Goal: Check status: Check status

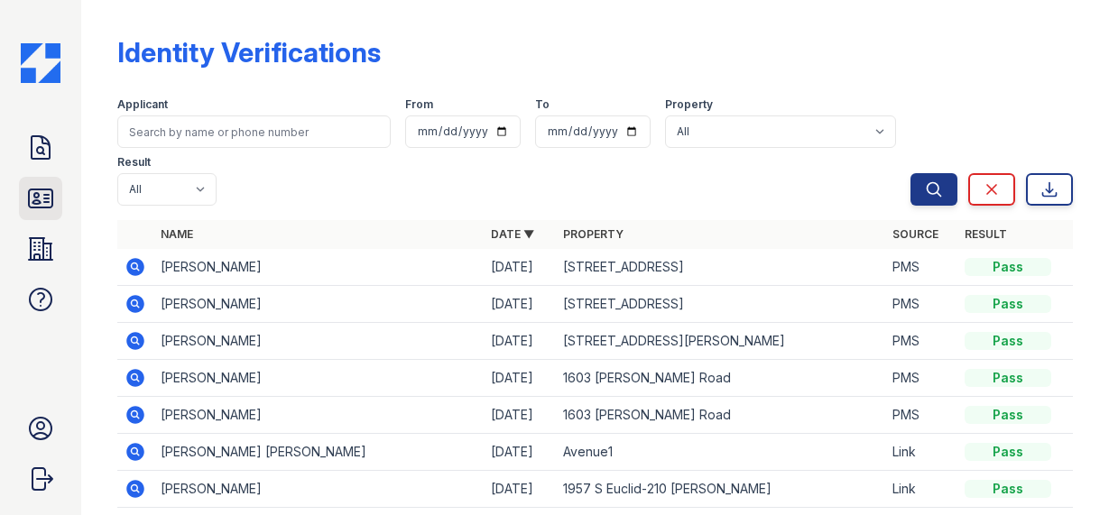
click at [46, 196] on icon at bounding box center [40, 198] width 29 height 29
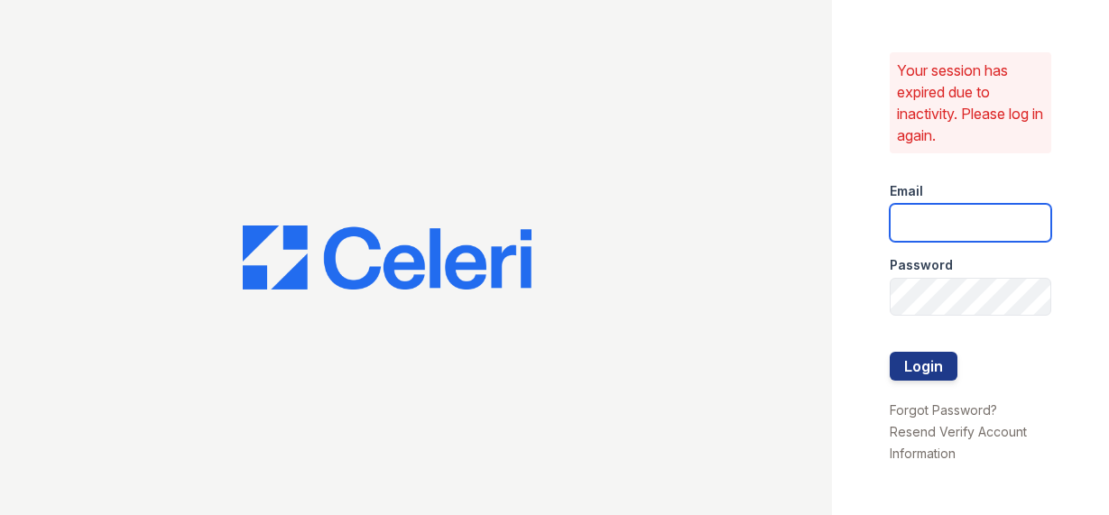
type input "[EMAIL_ADDRESS][DOMAIN_NAME]"
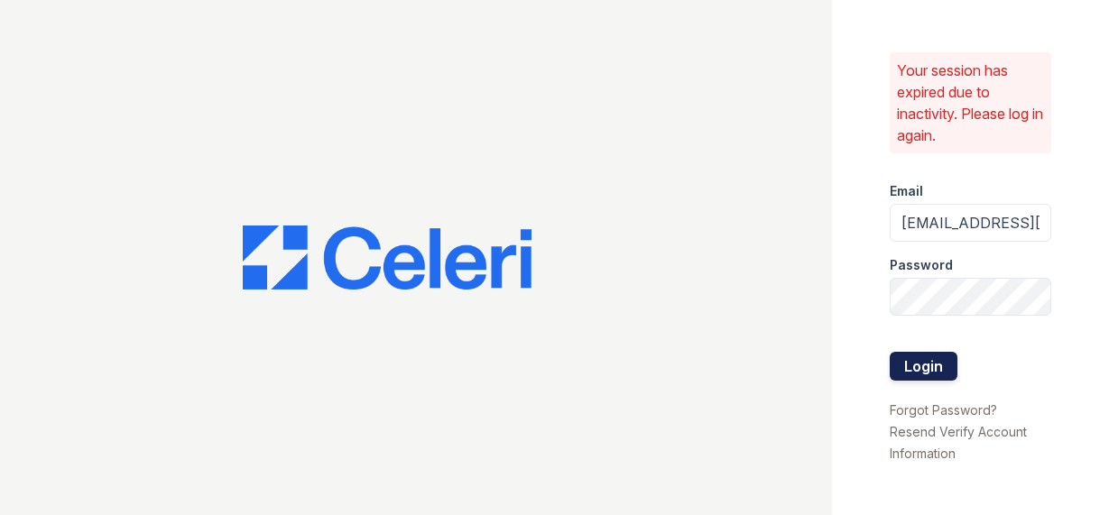
click at [928, 371] on button "Login" at bounding box center [924, 366] width 68 height 29
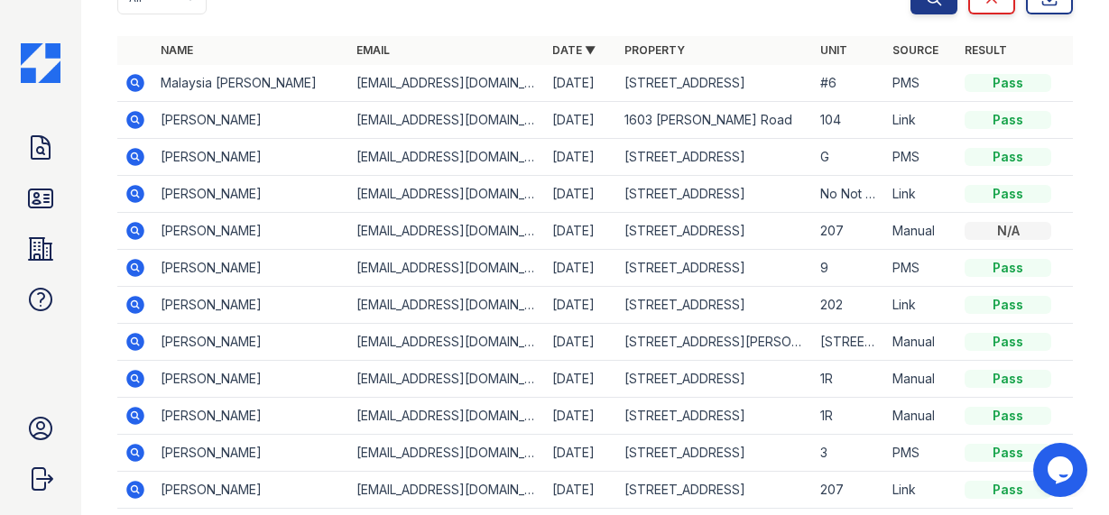
scroll to position [243, 0]
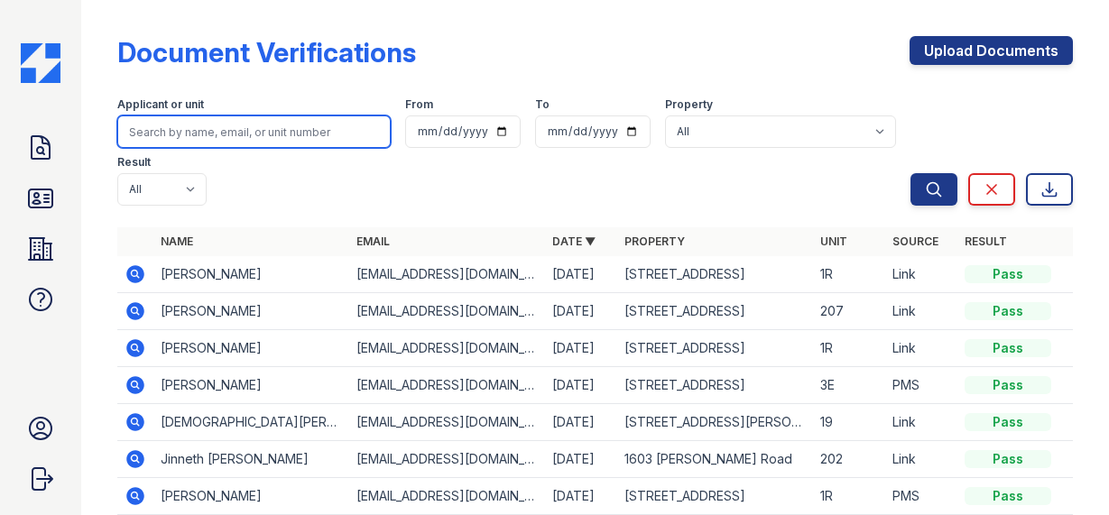
click at [241, 125] on input "search" at bounding box center [253, 131] width 273 height 32
type input "[PERSON_NAME]"
click at [910, 173] on button "Search" at bounding box center [933, 189] width 47 height 32
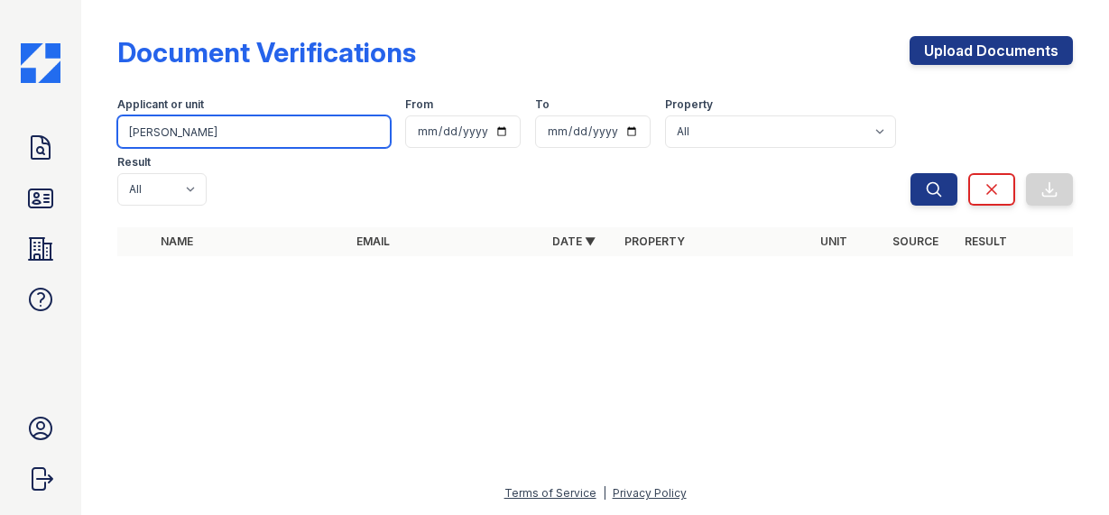
click at [220, 134] on input "[PERSON_NAME]" at bounding box center [253, 131] width 273 height 32
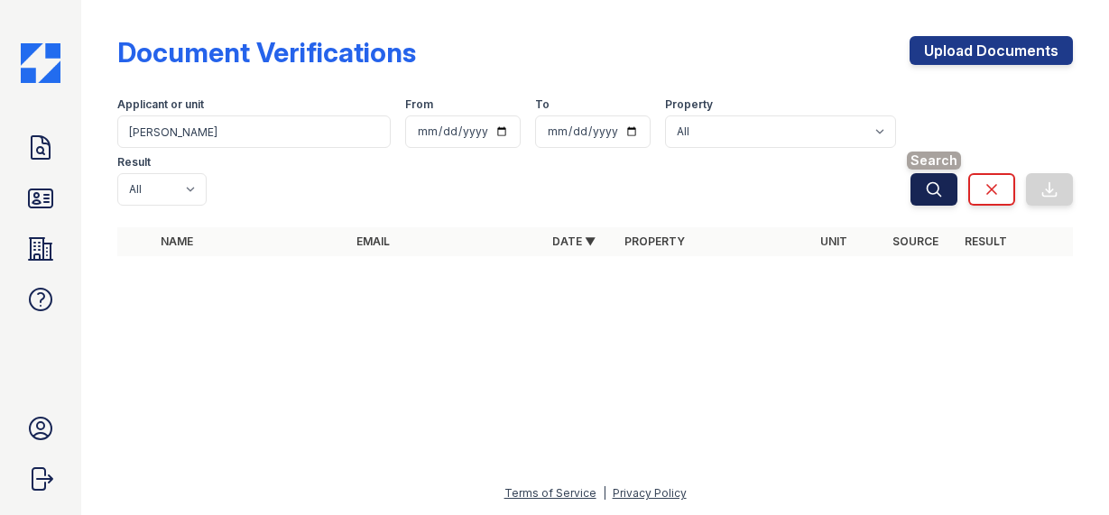
click at [929, 173] on button "Search" at bounding box center [933, 189] width 47 height 32
click at [32, 196] on icon at bounding box center [40, 198] width 29 height 29
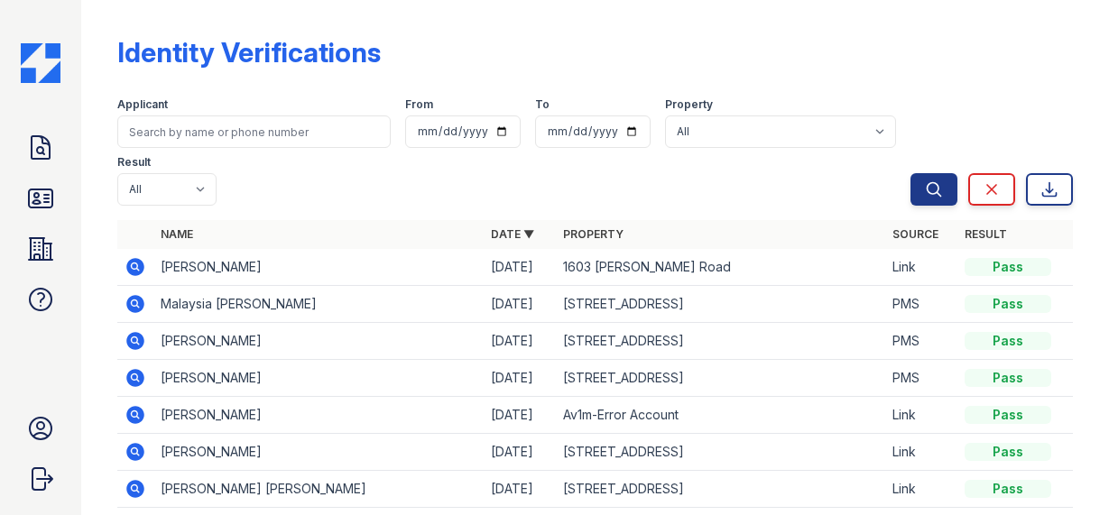
click at [138, 406] on icon at bounding box center [135, 415] width 18 height 18
